Goal: Complete application form

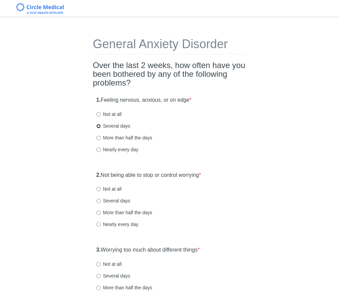
click at [98, 126] on input "Several days" at bounding box center [98, 126] width 4 height 4
radio input "true"
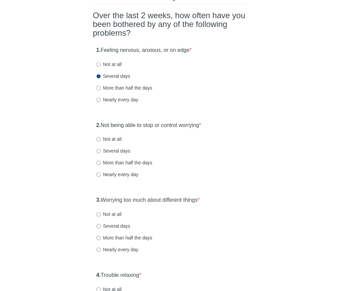
scroll to position [51, 0]
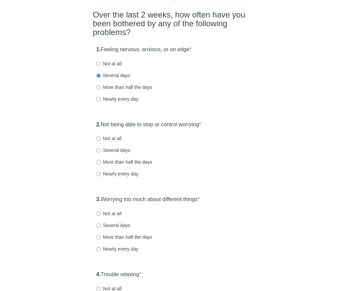
click at [100, 165] on label "More than half the days" at bounding box center [124, 162] width 56 height 7
click at [100, 164] on input "More than half the days" at bounding box center [98, 162] width 4 height 4
radio input "true"
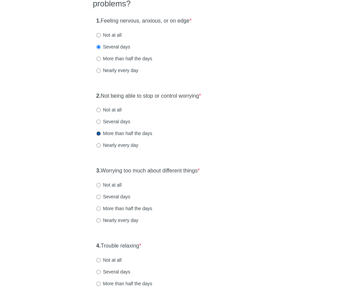
scroll to position [86, 0]
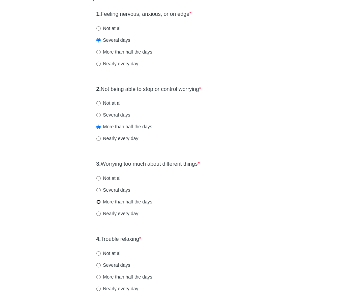
click at [100, 201] on input "More than half the days" at bounding box center [98, 202] width 4 height 4
radio input "true"
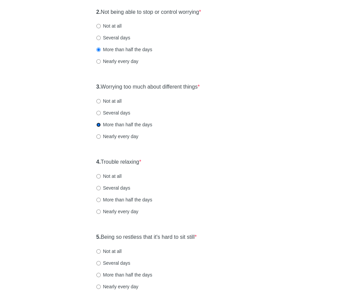
scroll to position [174, 0]
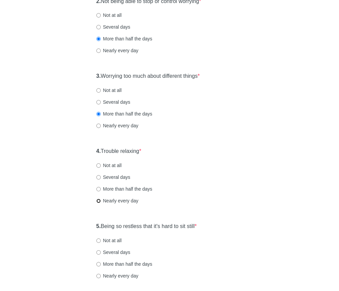
click at [99, 199] on input "Nearly every day" at bounding box center [98, 201] width 4 height 4
radio input "true"
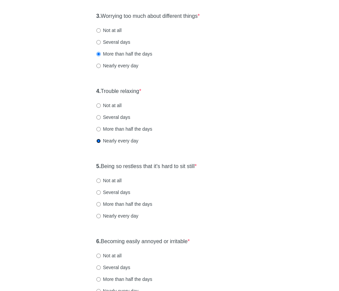
scroll to position [261, 0]
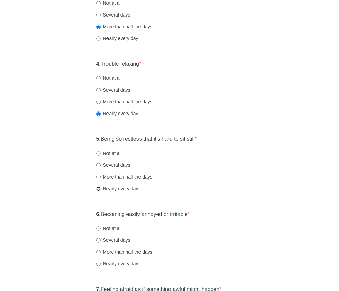
click at [96, 188] on input "Nearly every day" at bounding box center [98, 189] width 4 height 4
radio input "true"
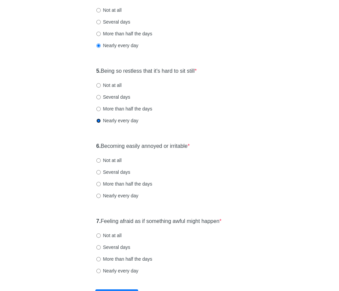
scroll to position [353, 0]
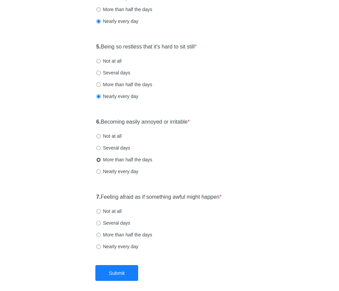
click at [99, 160] on input "More than half the days" at bounding box center [98, 160] width 4 height 4
radio input "true"
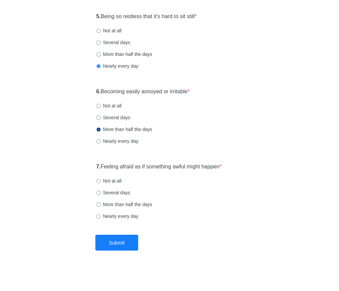
scroll to position [384, 0]
click at [98, 193] on input "Several days" at bounding box center [98, 193] width 4 height 4
radio input "true"
click at [119, 244] on button "Submit" at bounding box center [116, 243] width 43 height 16
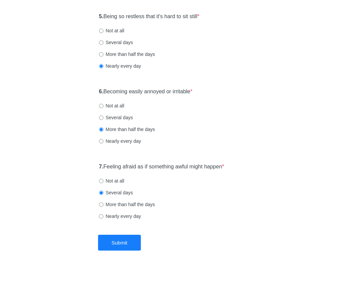
scroll to position [0, 0]
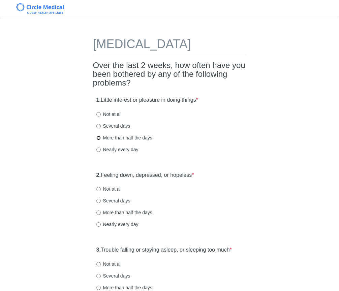
click at [100, 140] on input "More than half the days" at bounding box center [98, 138] width 4 height 4
radio input "true"
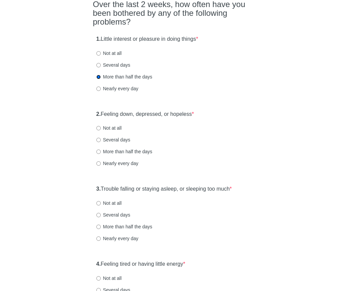
scroll to position [84, 0]
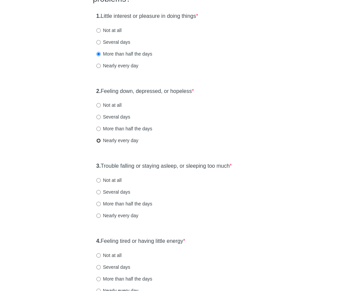
drag, startPoint x: 99, startPoint y: 156, endPoint x: 120, endPoint y: 167, distance: 23.4
click at [99, 143] on input "Nearly every day" at bounding box center [98, 140] width 4 height 4
radio input "true"
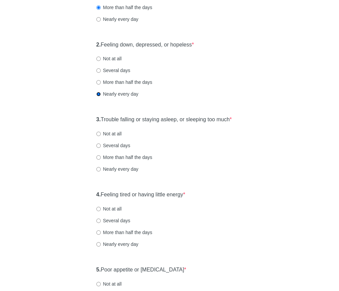
scroll to position [137, 0]
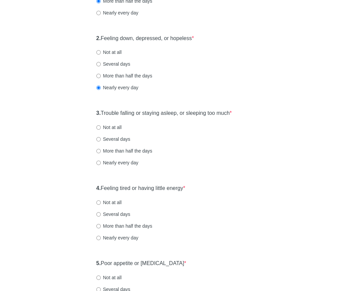
click at [100, 160] on div "3. Trouble falling or staying asleep, or sleeping too much * Not at all Several…" at bounding box center [169, 141] width 153 height 70
click at [100, 153] on input "More than half the days" at bounding box center [98, 151] width 4 height 4
radio input "true"
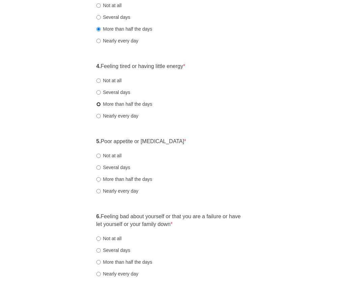
click at [98, 106] on input "More than half the days" at bounding box center [98, 104] width 4 height 4
radio input "true"
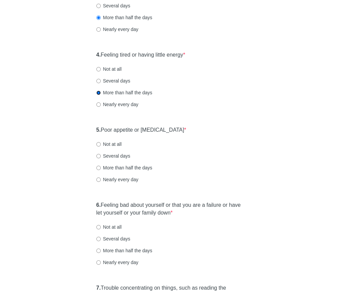
scroll to position [270, 0]
click at [97, 158] on input "Several days" at bounding box center [98, 156] width 4 height 4
radio input "true"
click at [103, 147] on label "Not at all" at bounding box center [108, 143] width 25 height 7
click at [101, 146] on input "Not at all" at bounding box center [98, 144] width 4 height 4
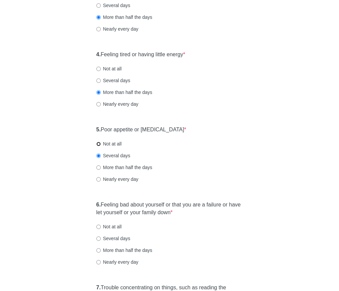
radio input "true"
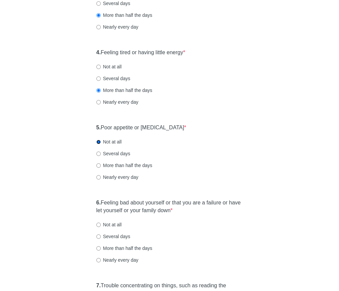
scroll to position [370, 0]
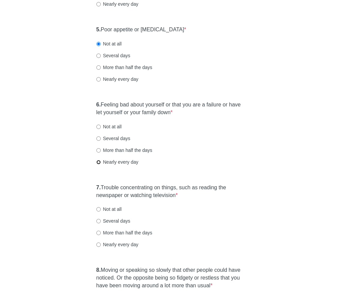
click at [99, 164] on input "Nearly every day" at bounding box center [98, 162] width 4 height 4
radio input "true"
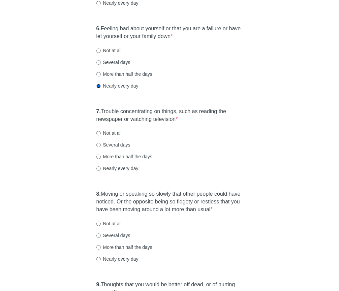
scroll to position [449, 0]
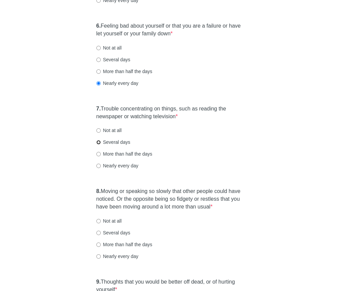
click at [100, 144] on input "Several days" at bounding box center [98, 142] width 4 height 4
radio input "true"
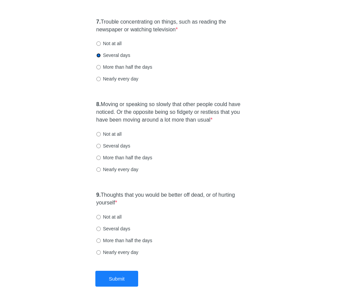
scroll to position [537, 0]
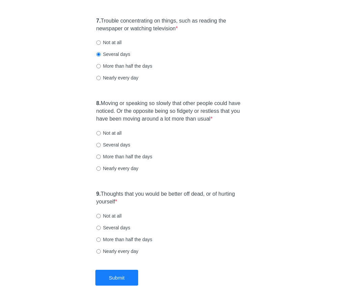
click at [198, 139] on div "8. Moving or speaking so slowly that other people could have noticed. Or the op…" at bounding box center [169, 139] width 153 height 86
click at [97, 159] on input "More than half the days" at bounding box center [98, 157] width 4 height 4
radio input "true"
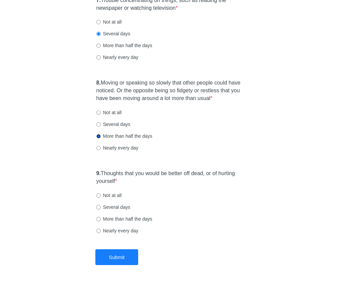
scroll to position [586, 0]
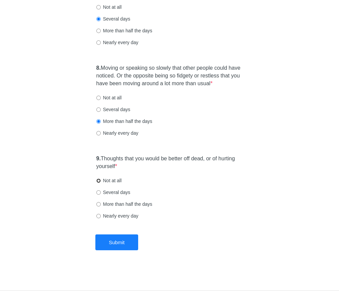
click at [99, 180] on input "Not at all" at bounding box center [98, 180] width 4 height 4
radio input "true"
click at [121, 239] on button "Submit" at bounding box center [116, 242] width 43 height 16
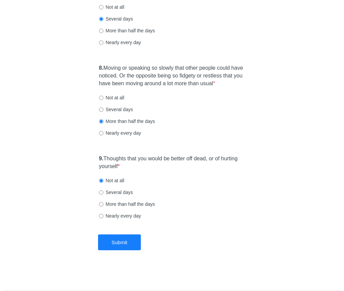
scroll to position [0, 0]
